Goal: Transaction & Acquisition: Purchase product/service

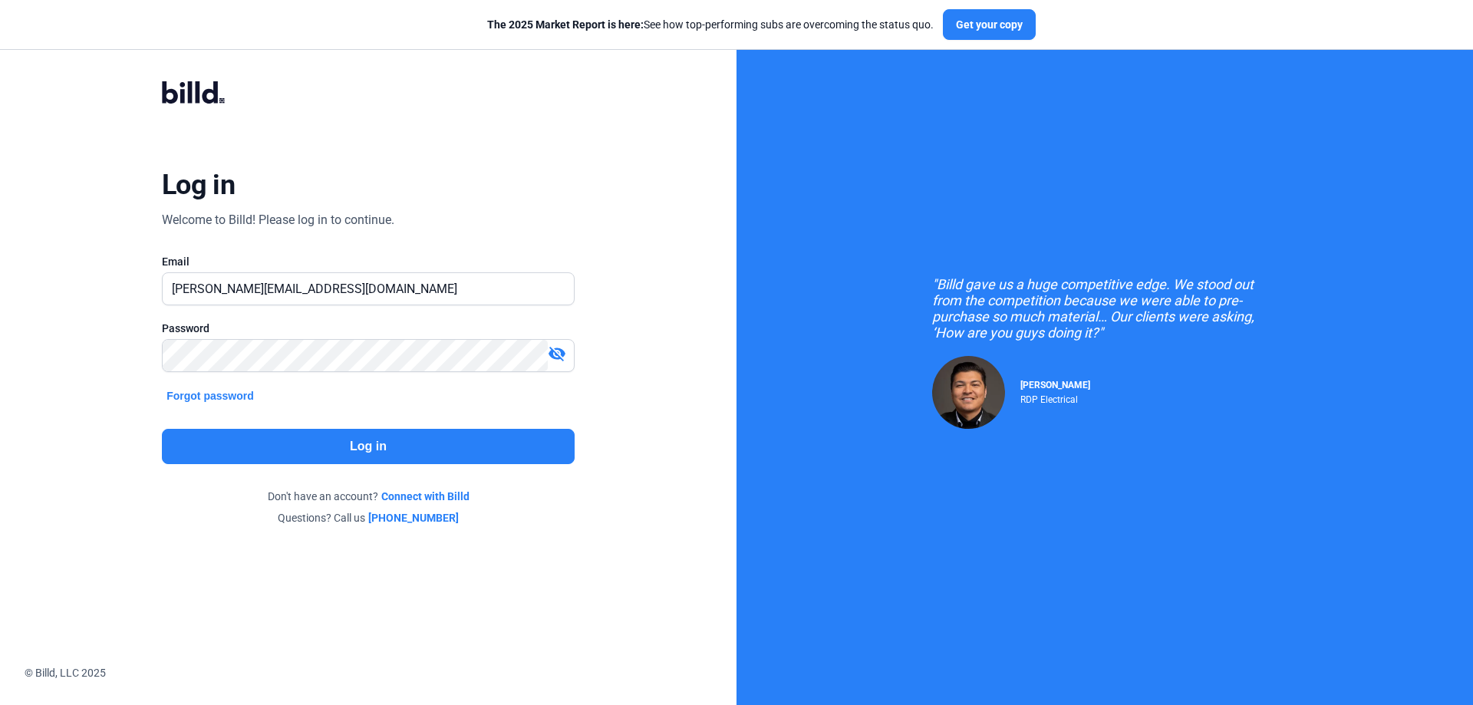
click at [386, 450] on button "Log in" at bounding box center [368, 446] width 413 height 35
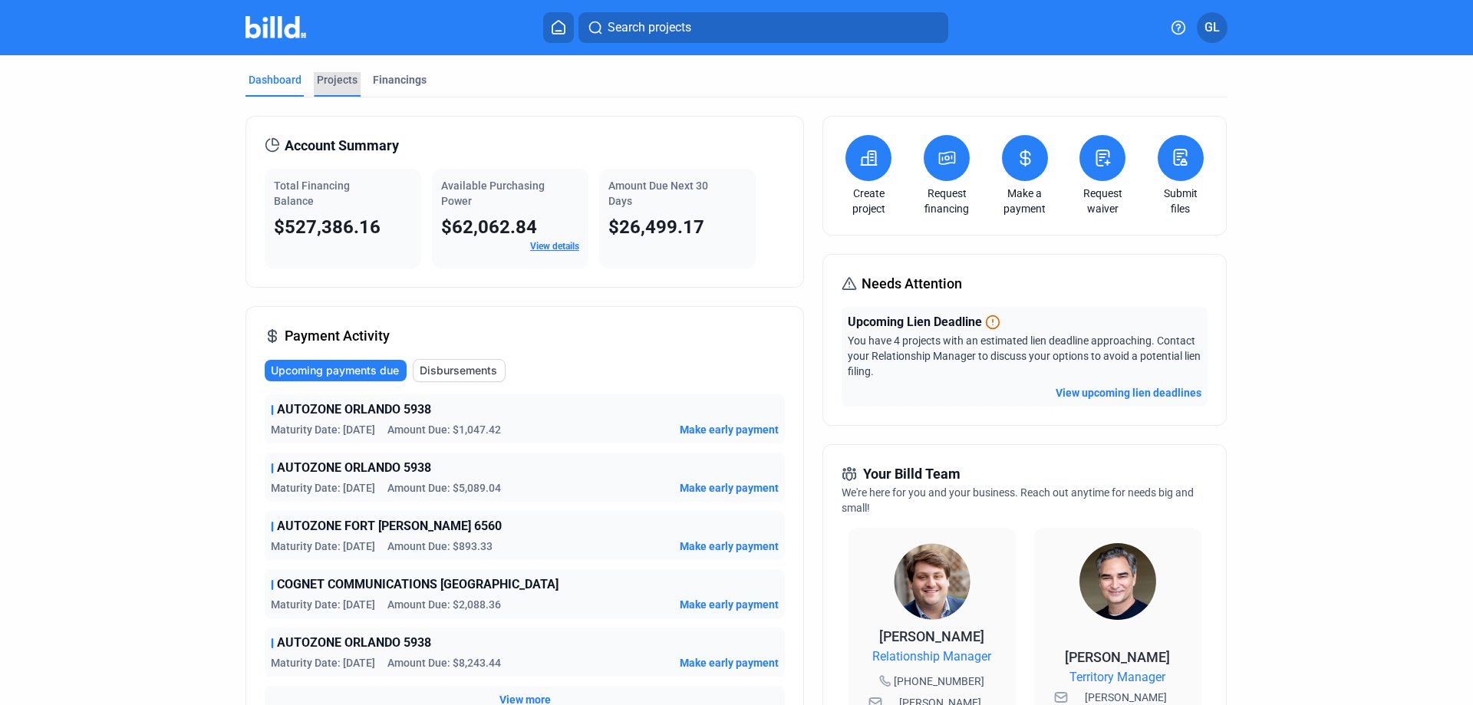
click at [341, 81] on div "Projects" at bounding box center [337, 79] width 41 height 15
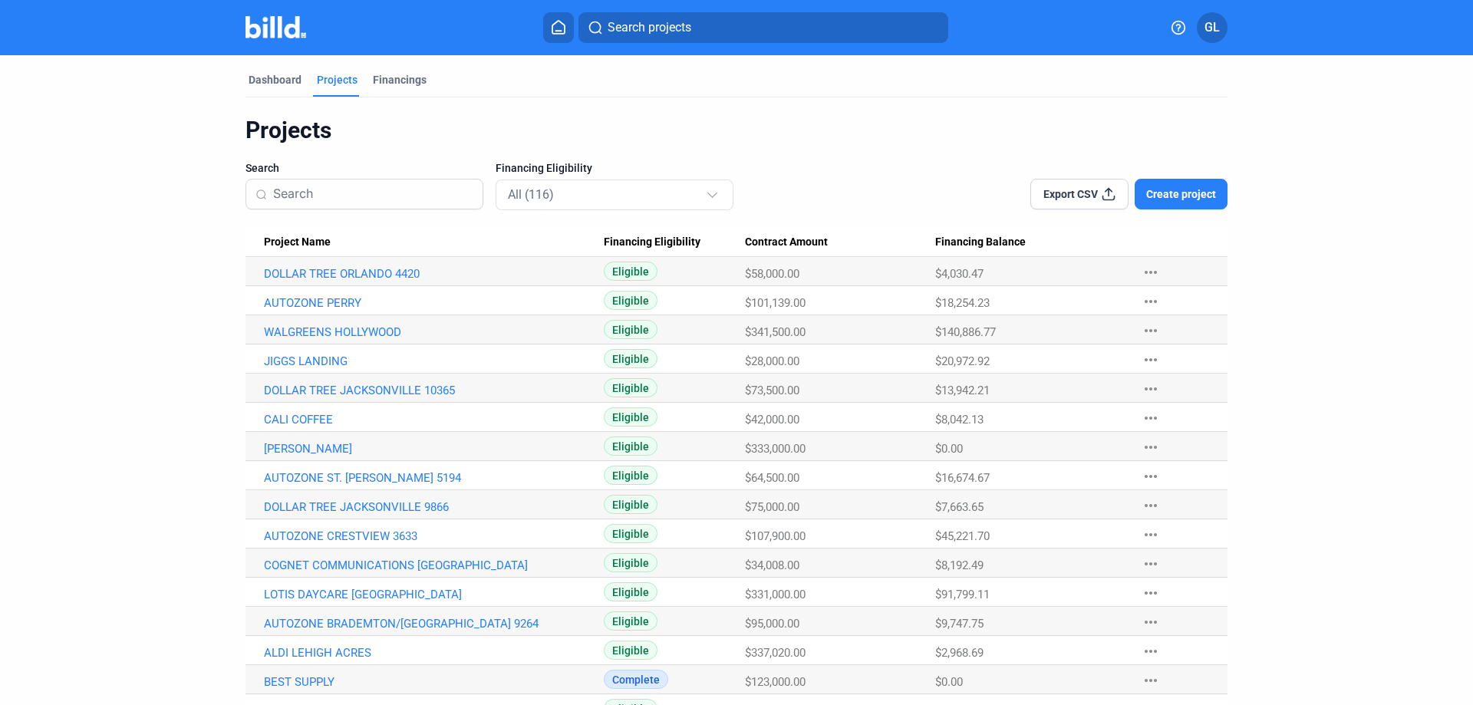
click at [380, 200] on input at bounding box center [373, 194] width 200 height 32
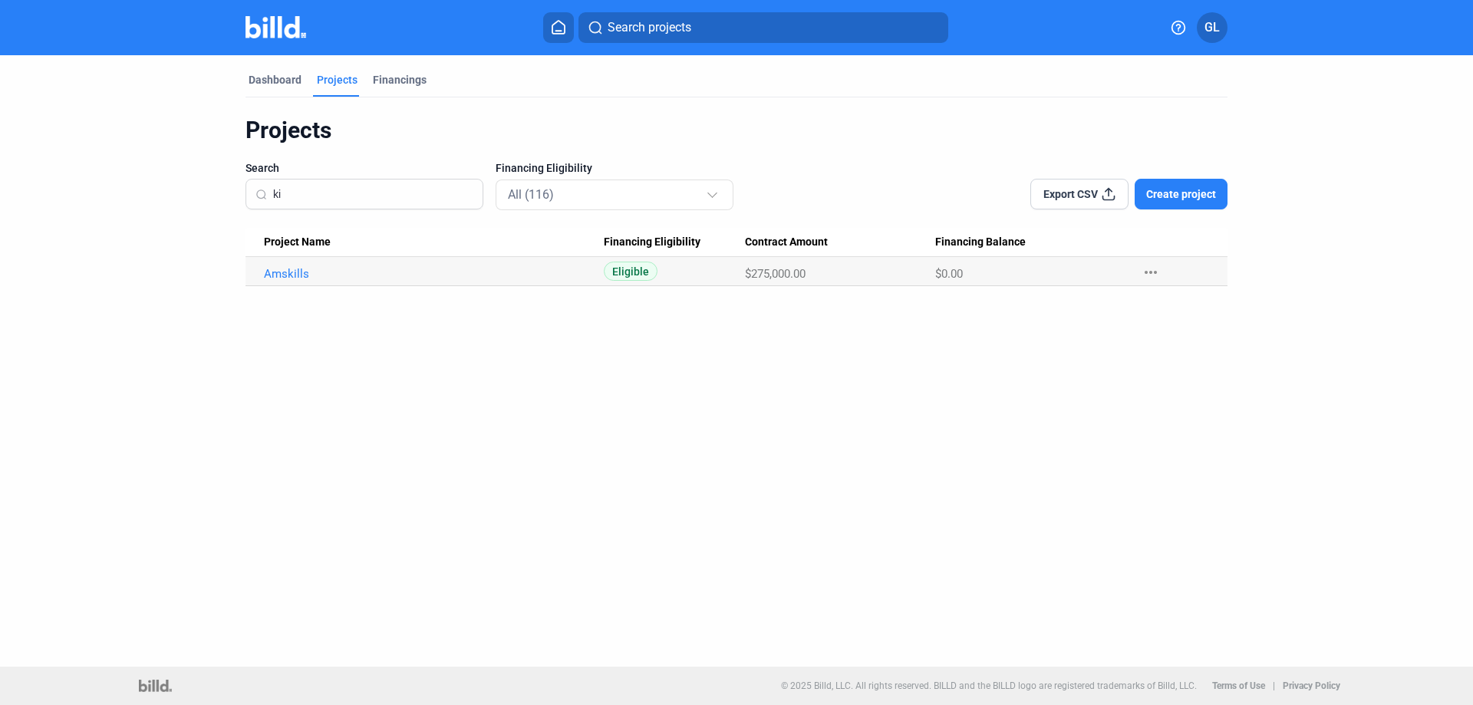
type input "k"
type input "K"
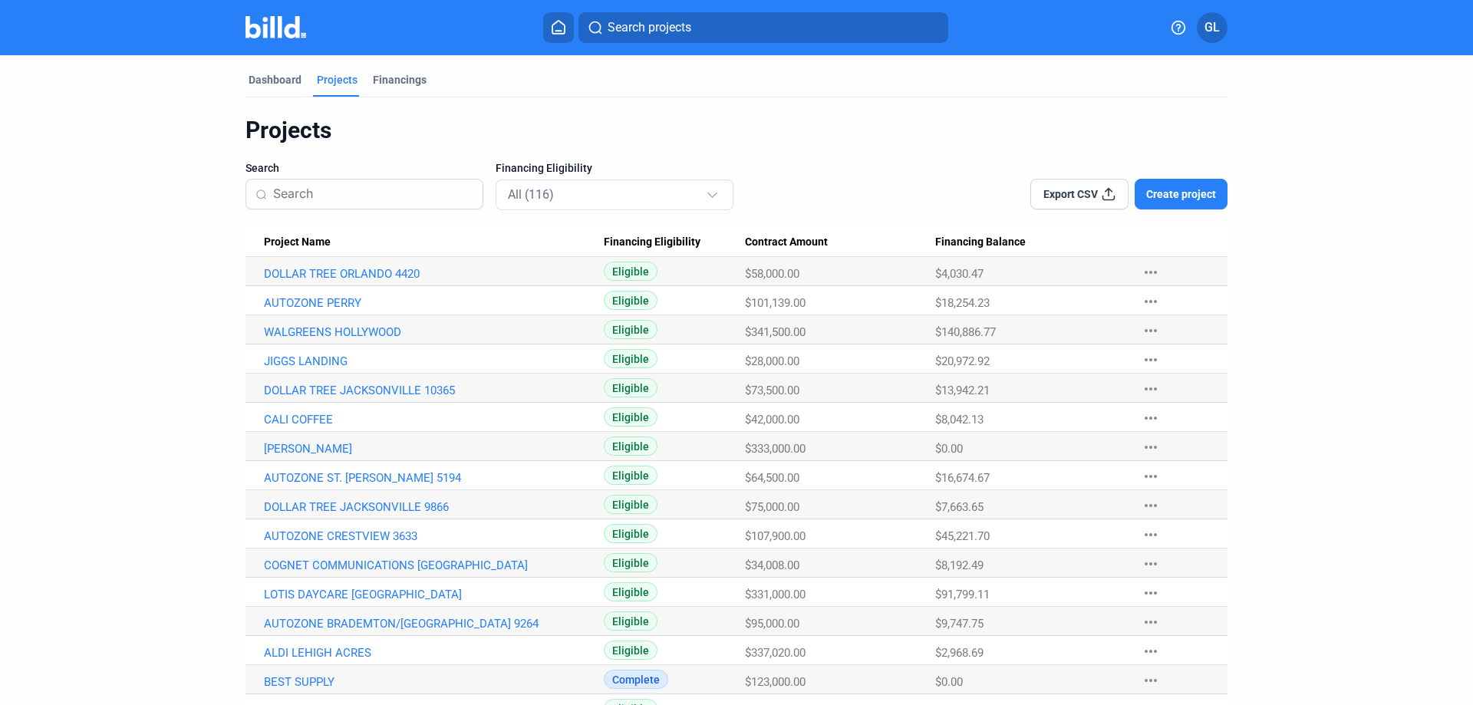
click at [1184, 185] on button "Create project" at bounding box center [1181, 194] width 93 height 31
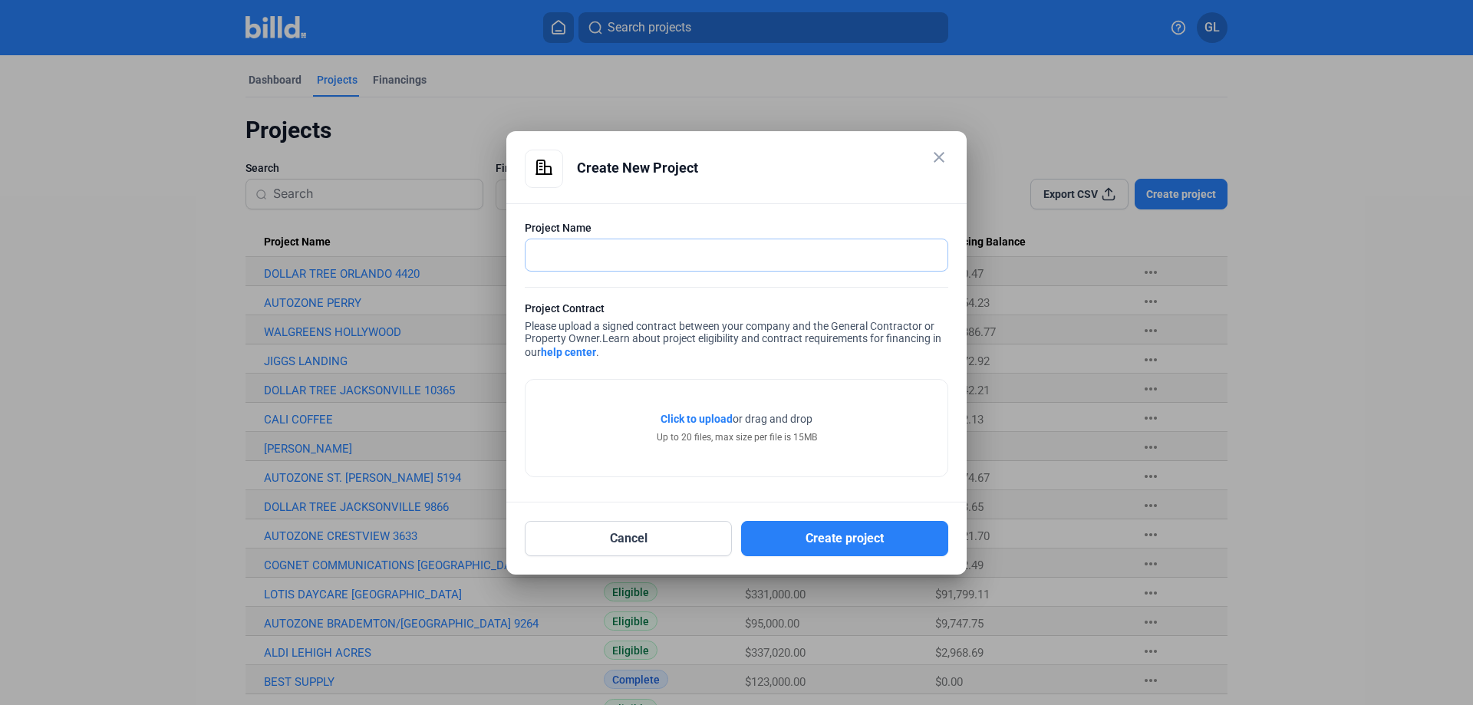
click at [669, 260] on input "text" at bounding box center [736, 254] width 422 height 31
click at [693, 253] on input "AUTOZONE KISSIMMEE" at bounding box center [727, 254] width 405 height 31
click at [687, 258] on input "AUTOZONE KISSIMMEE" at bounding box center [736, 254] width 422 height 31
type input "AUTOZONE KISSIMMEE 1234"
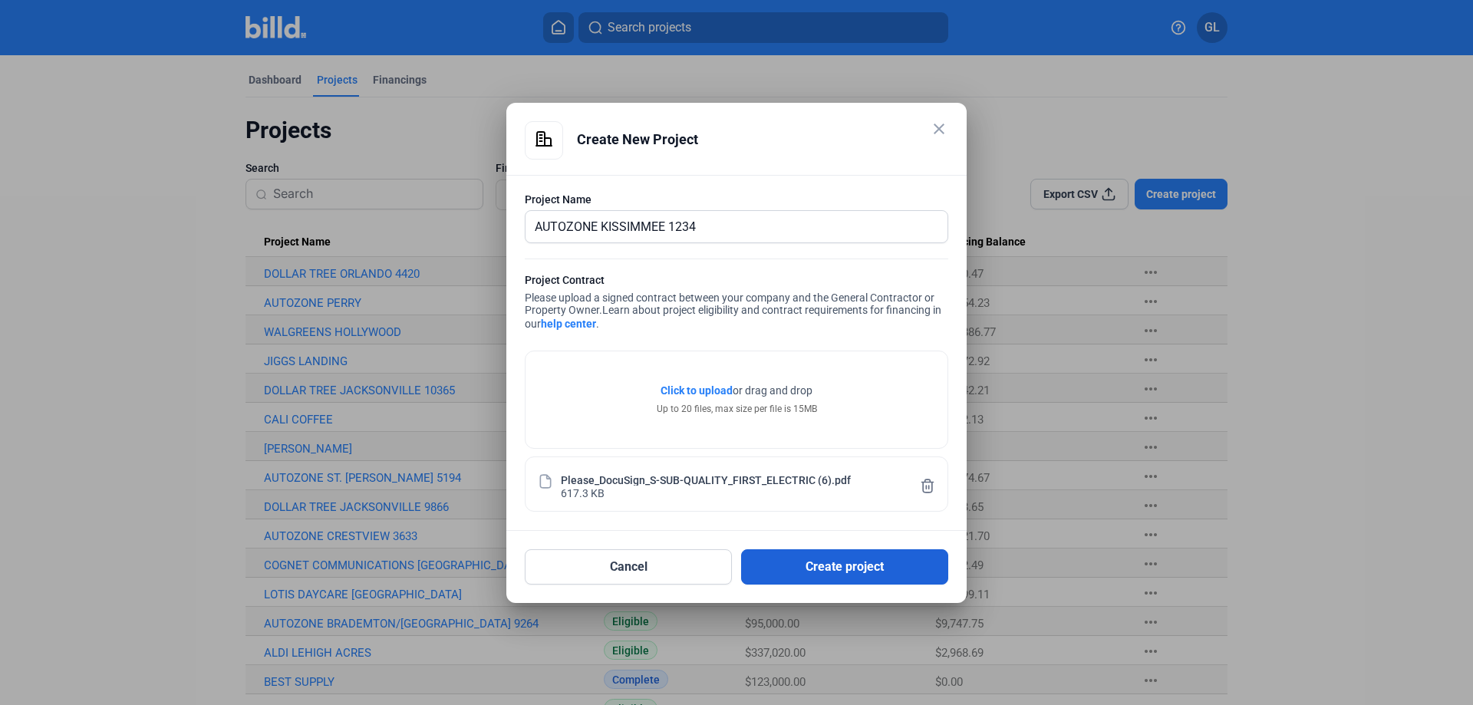
click at [844, 568] on button "Create project" at bounding box center [844, 566] width 207 height 35
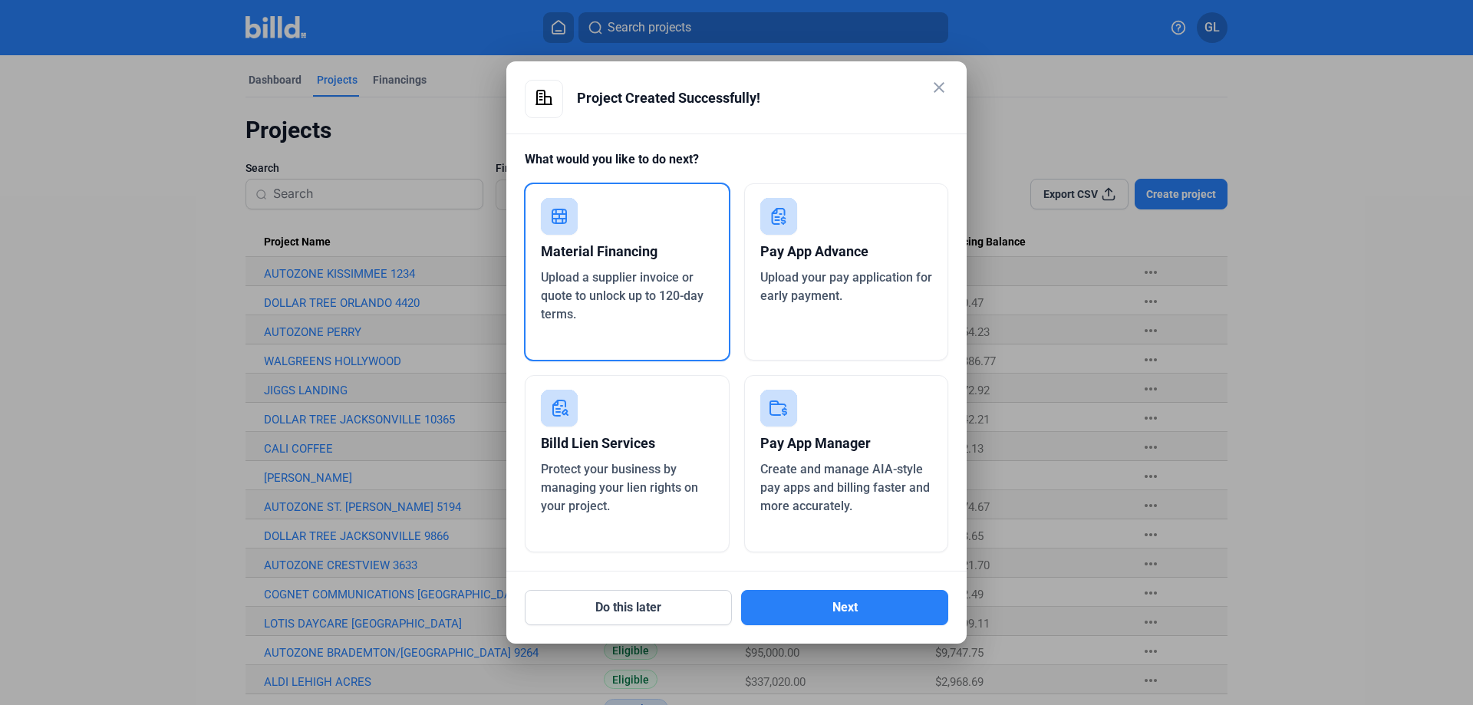
click at [641, 271] on span "Upload a supplier invoice or quote to unlock up to 120-day terms." at bounding box center [622, 295] width 163 height 51
click at [873, 624] on button "Next" at bounding box center [844, 607] width 207 height 35
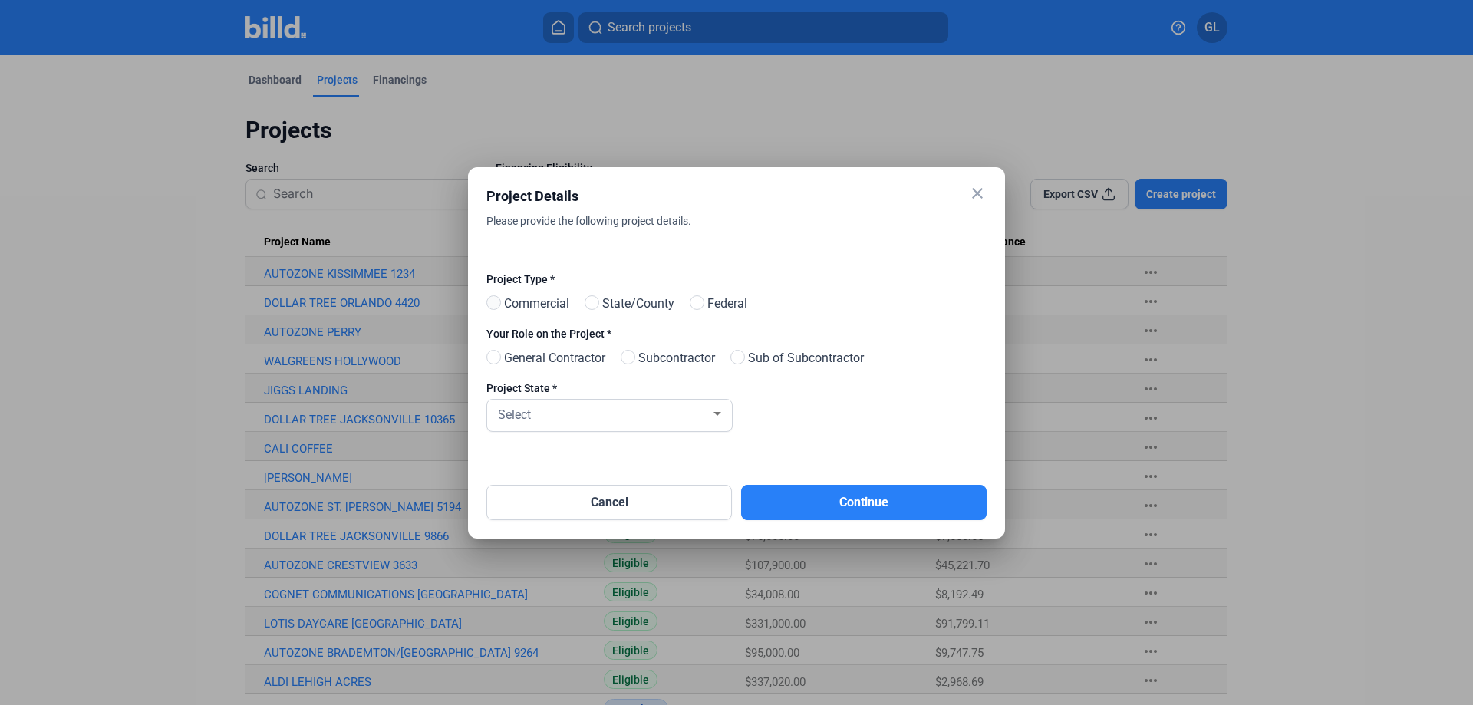
click at [494, 302] on span at bounding box center [493, 302] width 15 height 15
click at [494, 302] on input "Commercial" at bounding box center [492, 304] width 12 height 12
radio input "true"
click at [635, 354] on span at bounding box center [628, 357] width 15 height 15
click at [632, 354] on input "Subcontractor" at bounding box center [627, 358] width 12 height 12
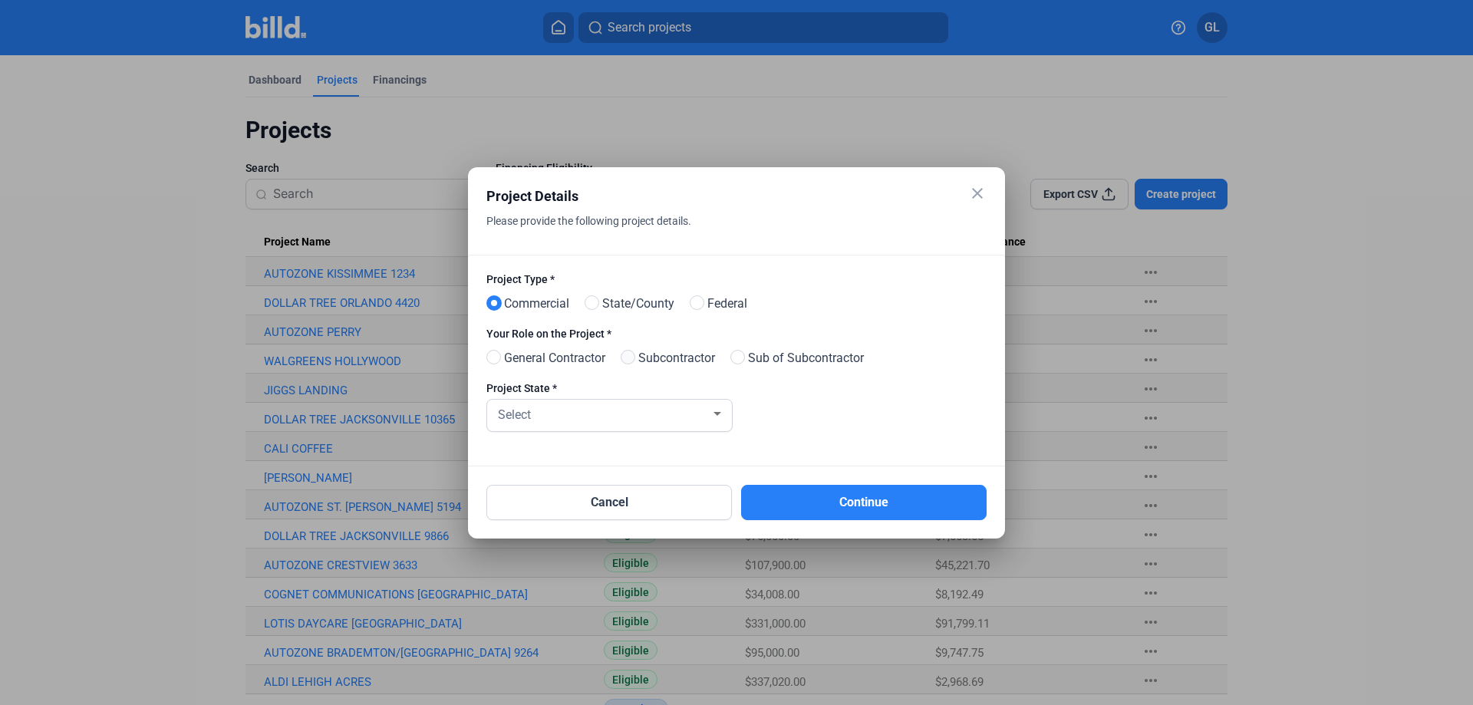
radio input "true"
click at [713, 413] on div at bounding box center [717, 414] width 8 height 4
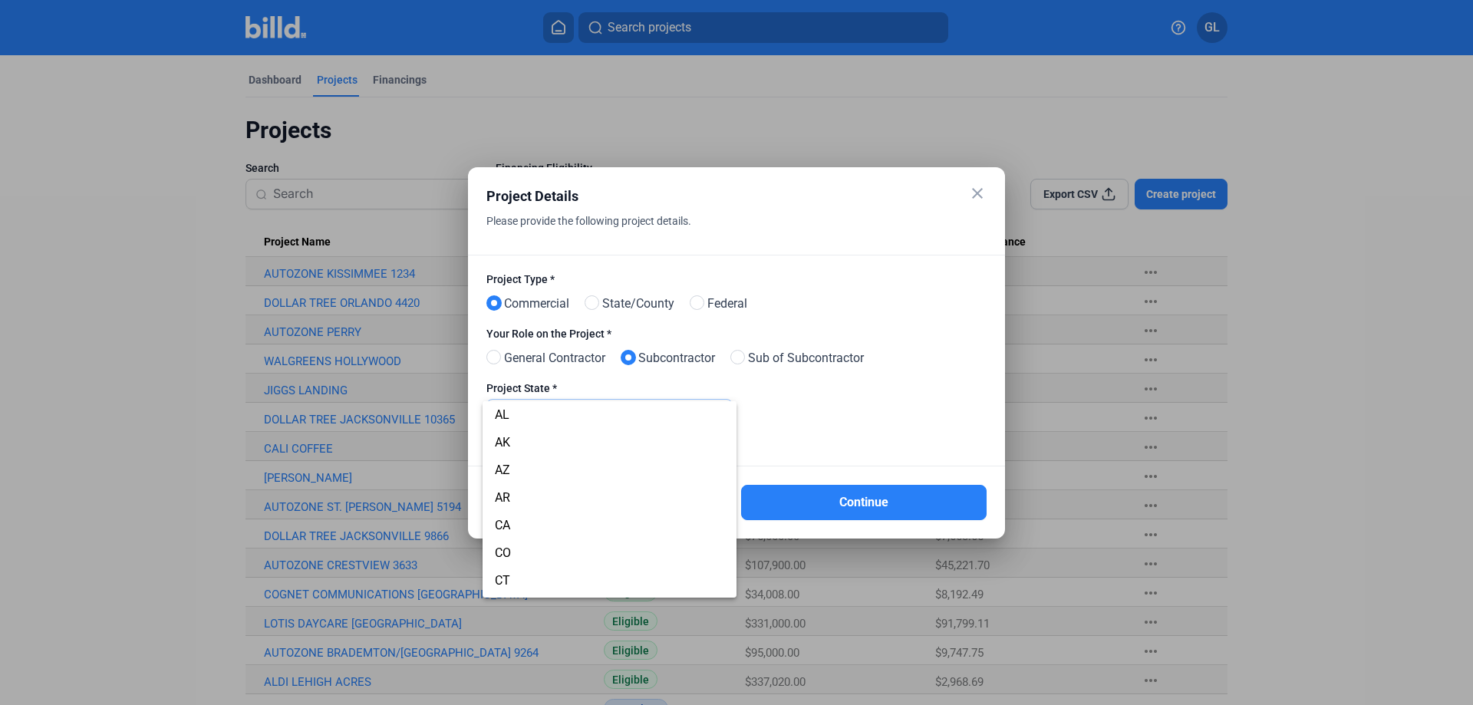
scroll to position [80, 0]
click at [535, 575] on span "FL" at bounding box center [609, 584] width 229 height 28
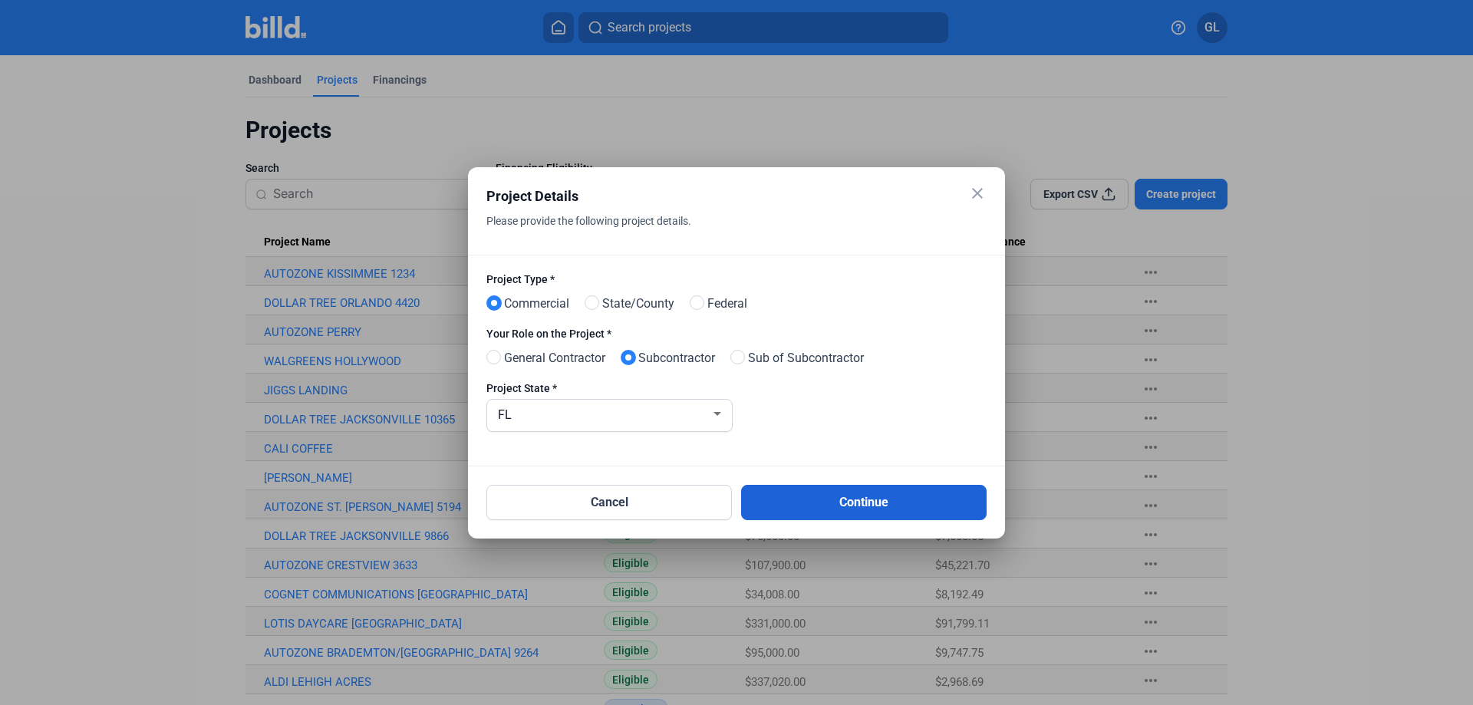
click at [881, 499] on button "Continue" at bounding box center [863, 502] width 245 height 35
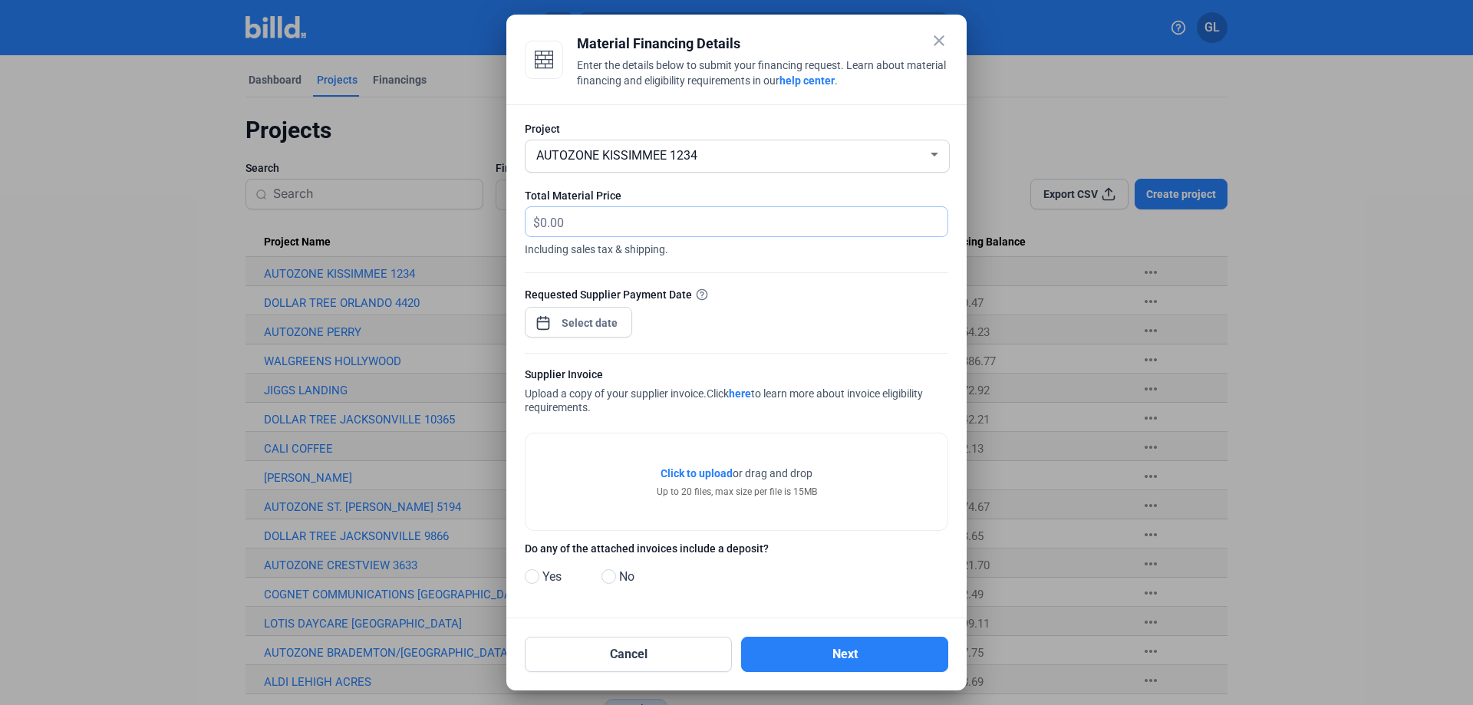
click at [579, 219] on input "text" at bounding box center [735, 222] width 390 height 30
type input "2,770.66"
click at [601, 321] on div "close Material Financing Details Enter the details below to submit your financi…" at bounding box center [736, 352] width 1473 height 705
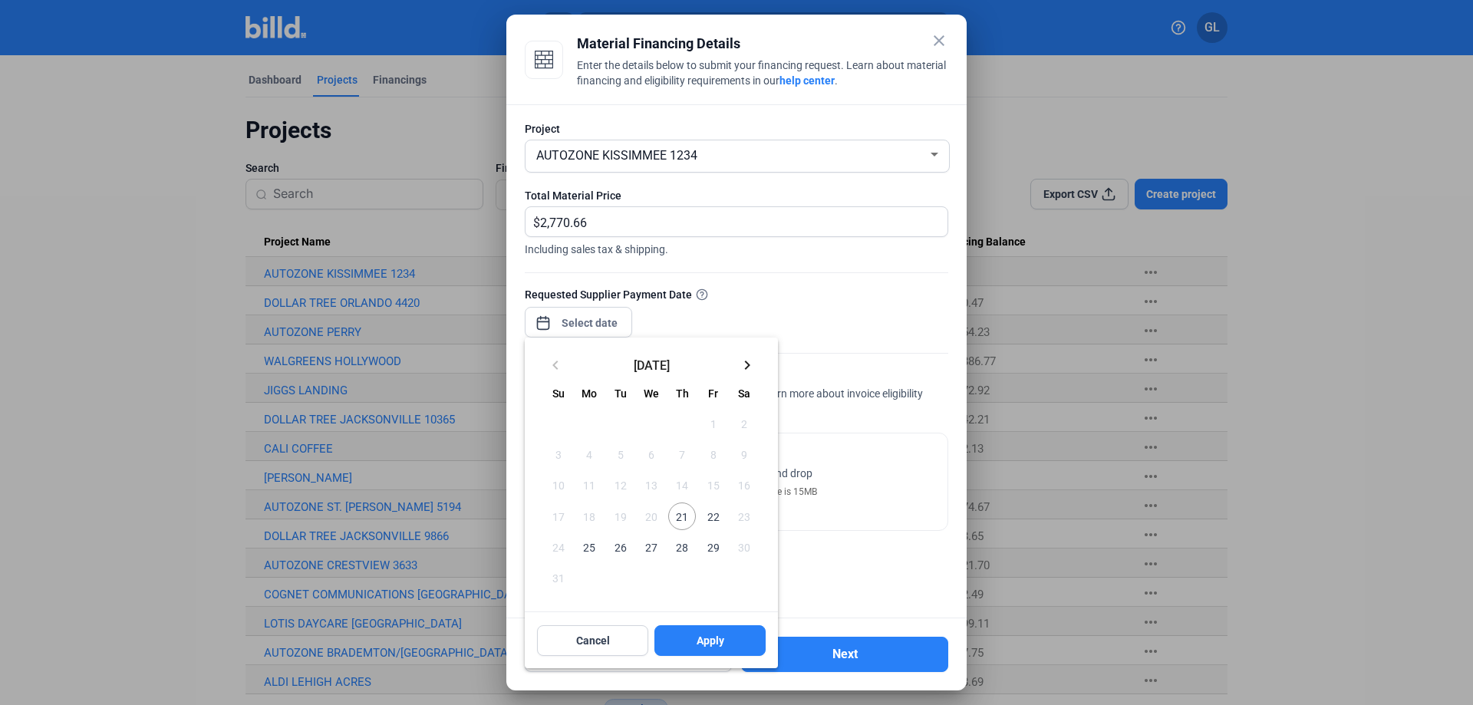
click at [678, 519] on span "21" at bounding box center [682, 516] width 28 height 28
drag, startPoint x: 690, startPoint y: 633, endPoint x: 748, endPoint y: 578, distance: 80.3
click at [689, 633] on button "Apply" at bounding box center [709, 640] width 111 height 31
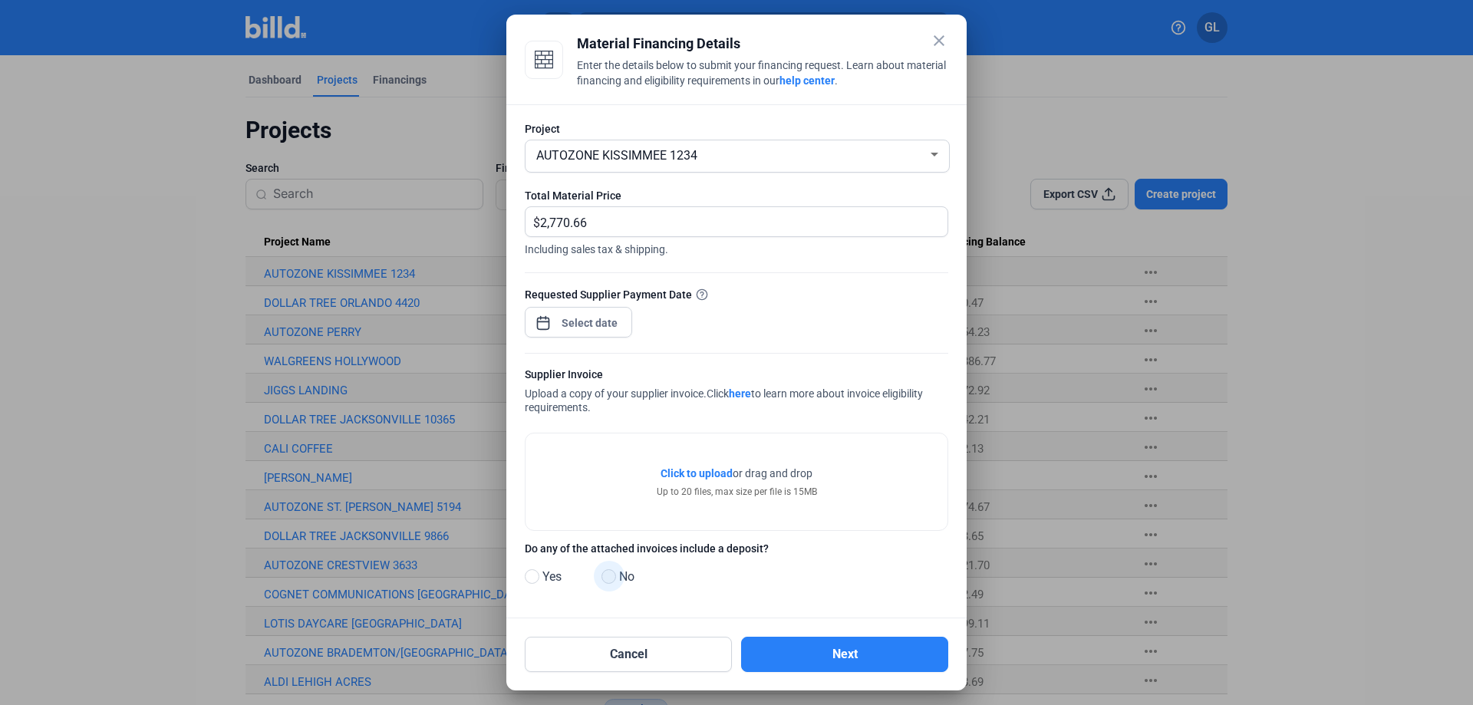
click at [614, 580] on span at bounding box center [608, 576] width 15 height 15
click at [613, 580] on input "No" at bounding box center [607, 577] width 12 height 12
radio input "true"
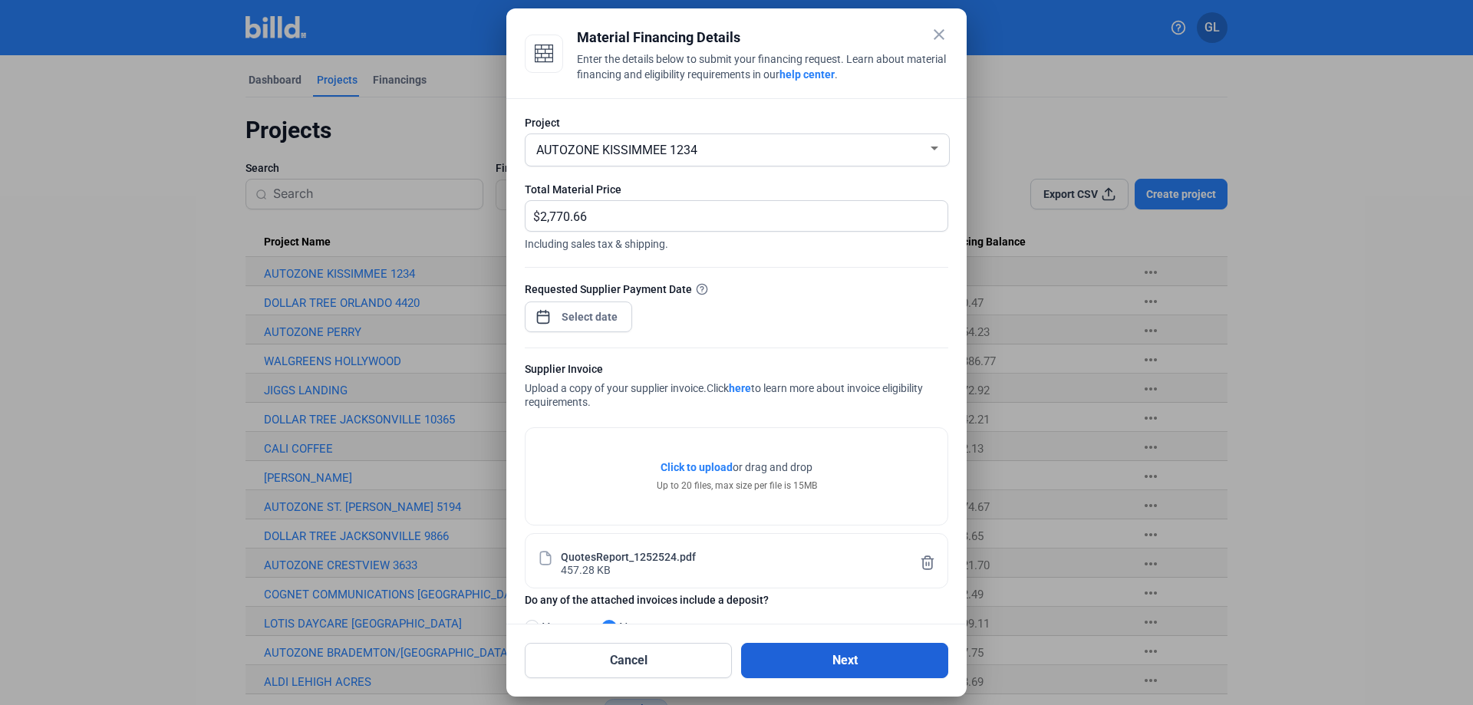
click at [851, 651] on button "Next" at bounding box center [844, 660] width 207 height 35
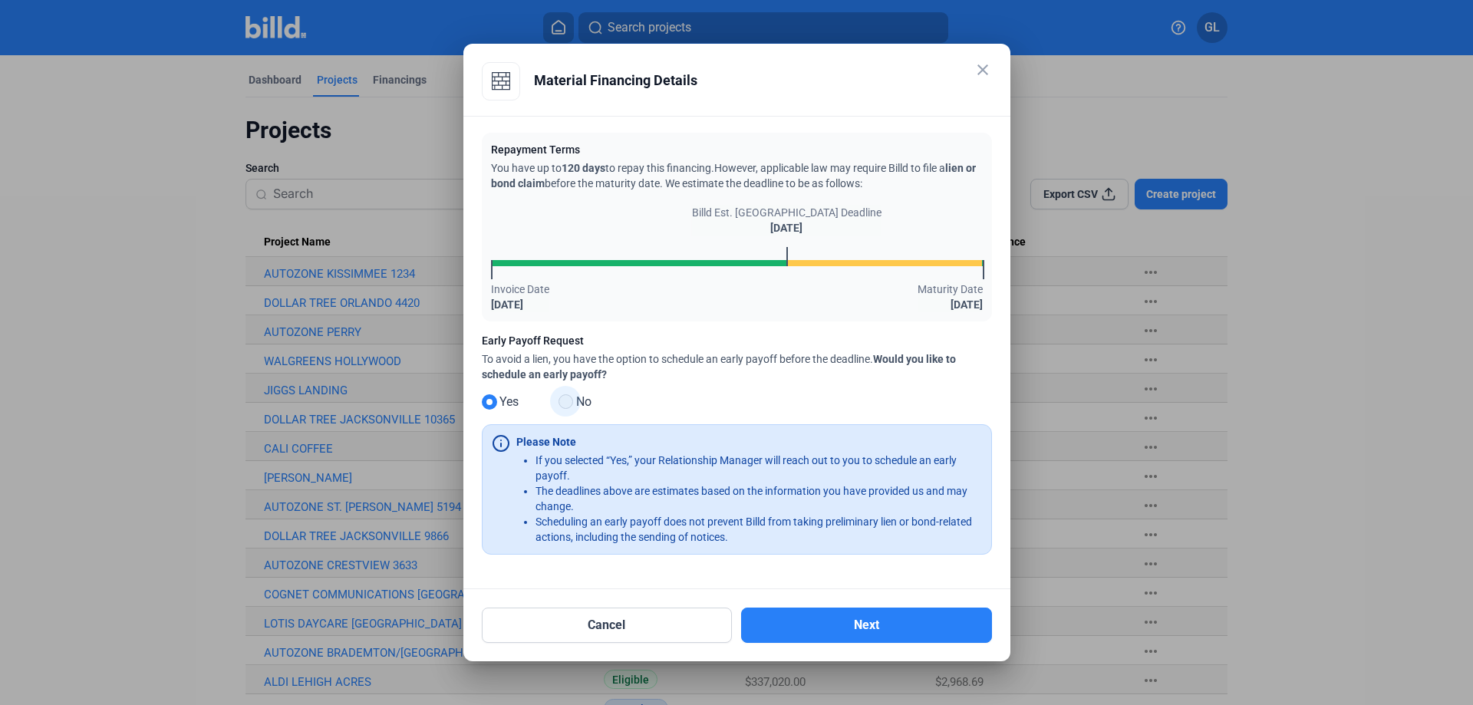
click at [563, 400] on span at bounding box center [565, 401] width 15 height 15
click at [563, 400] on input "No" at bounding box center [564, 403] width 12 height 12
radio input "true"
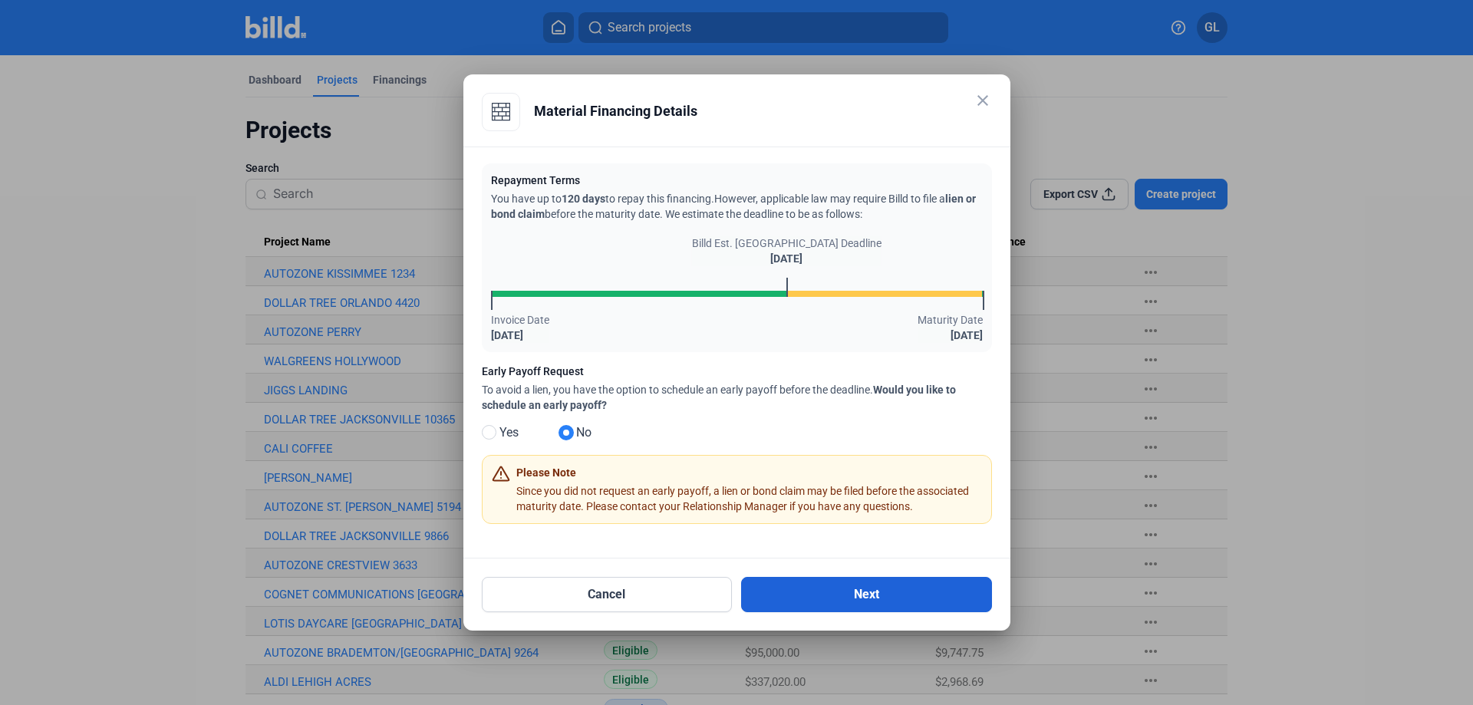
click at [897, 594] on button "Next" at bounding box center [866, 594] width 251 height 35
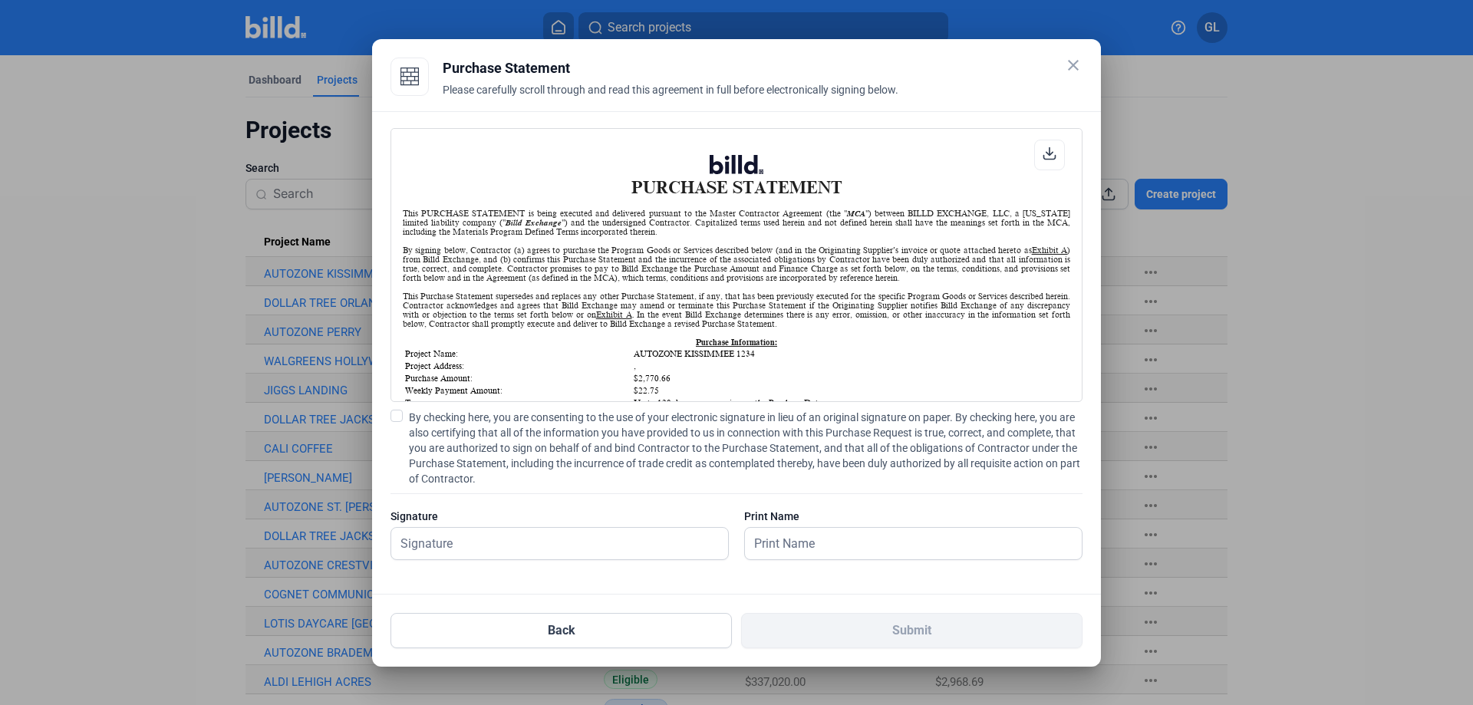
scroll to position [1, 0]
click at [392, 413] on span at bounding box center [396, 416] width 12 height 12
click at [0, 0] on input "By checking here, you are consenting to the use of your electronic signature in…" at bounding box center [0, 0] width 0 height 0
click at [446, 547] on input "text" at bounding box center [551, 543] width 320 height 31
type input "[PERSON_NAME]"
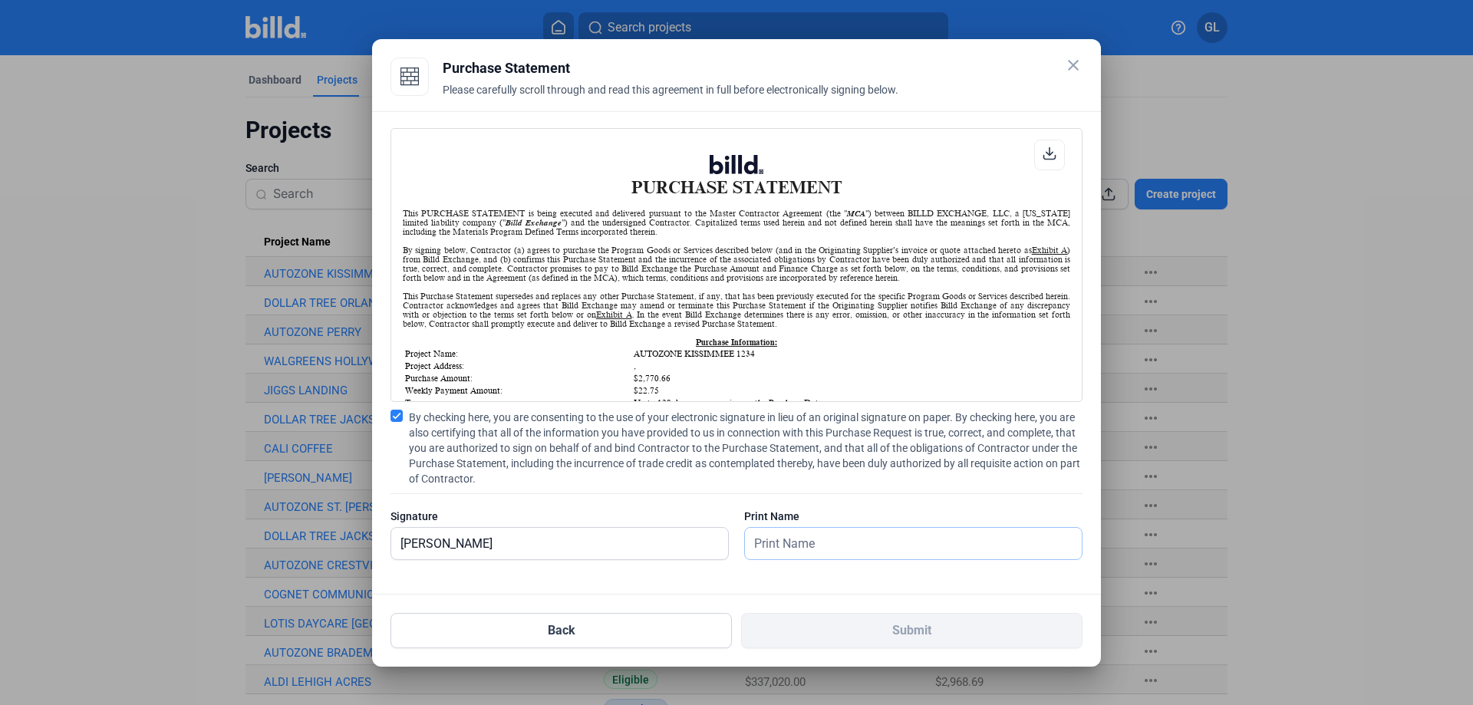
type input "[PERSON_NAME]"
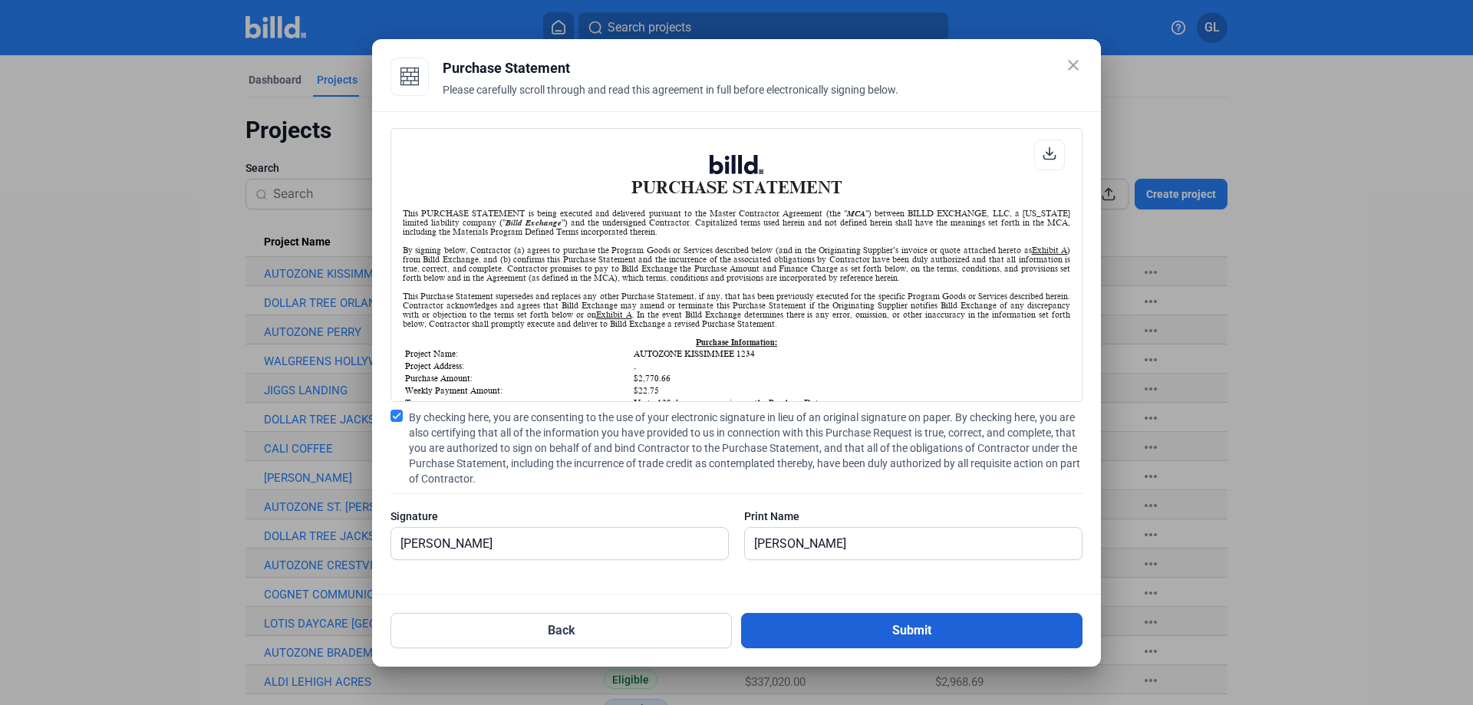
click at [911, 623] on button "Submit" at bounding box center [911, 630] width 341 height 35
